Goal: Task Accomplishment & Management: Complete application form

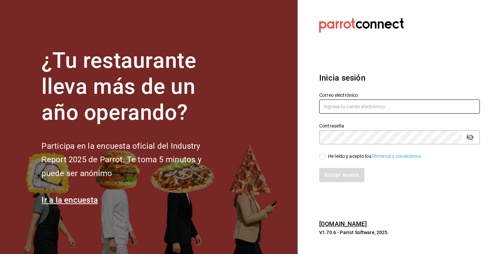
type input "[EMAIL_ADDRESS][DOMAIN_NAME]"
click at [325, 157] on input "He leído y acepto los Términos y condiciones." at bounding box center [322, 156] width 6 height 6
checkbox input "true"
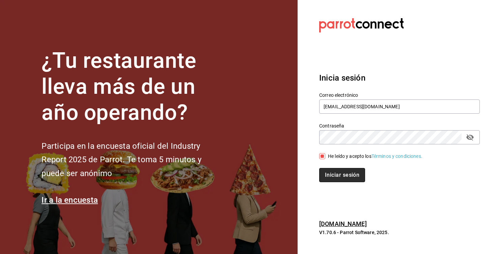
click at [337, 177] on button "Iniciar sesión" at bounding box center [342, 175] width 46 height 14
